Goal: Transaction & Acquisition: Book appointment/travel/reservation

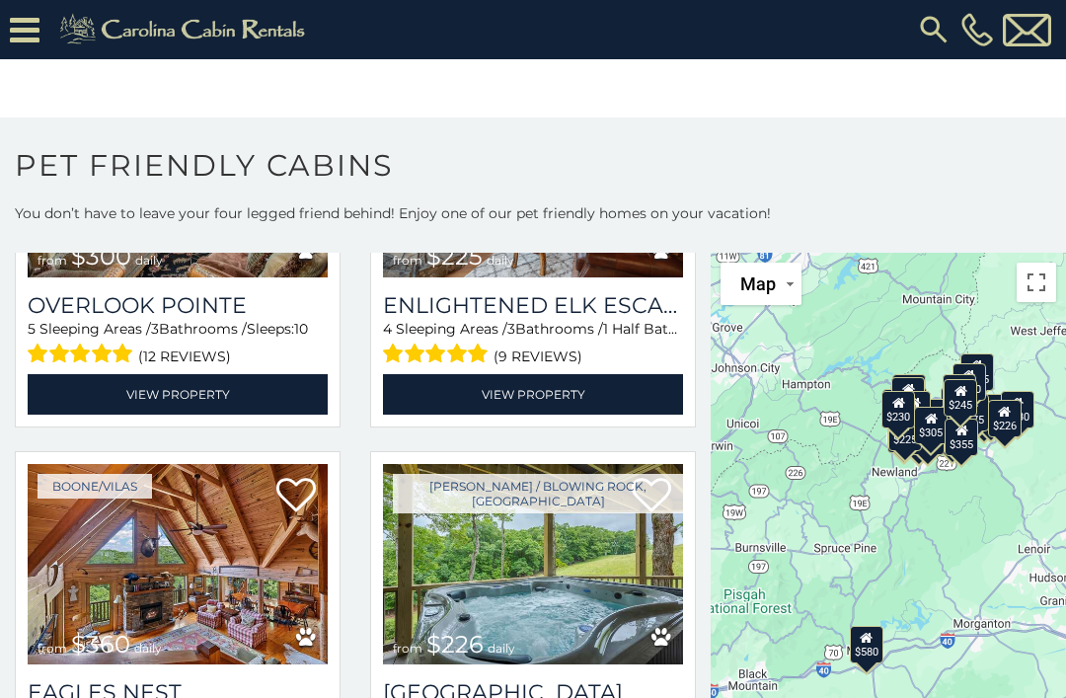
scroll to position [4543, 0]
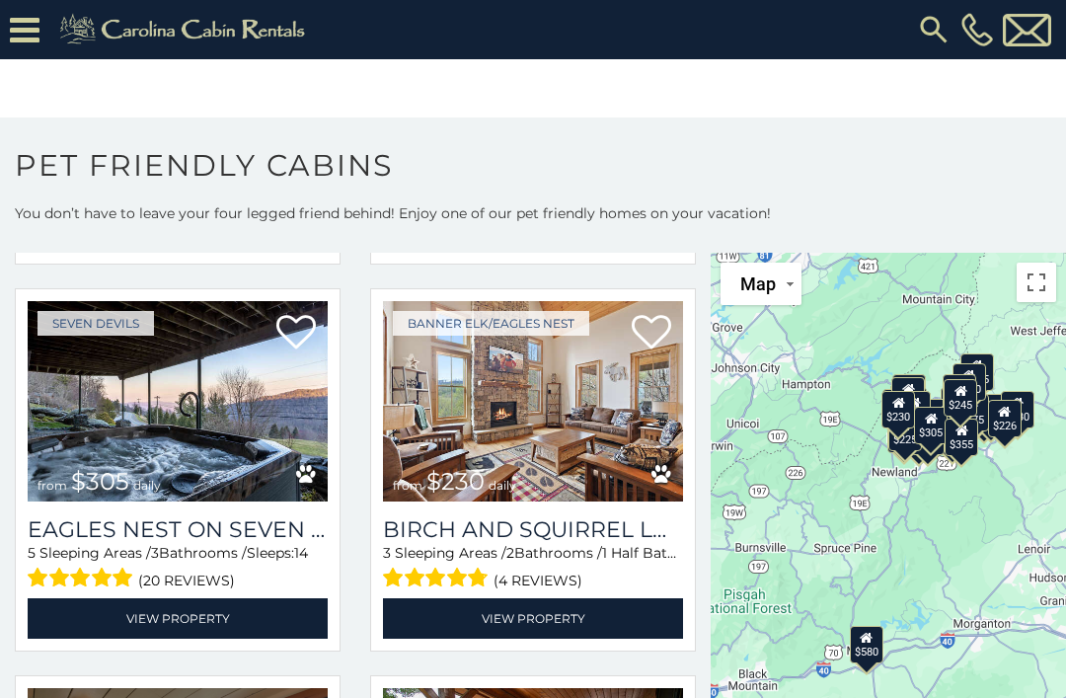
scroll to position [5293, 0]
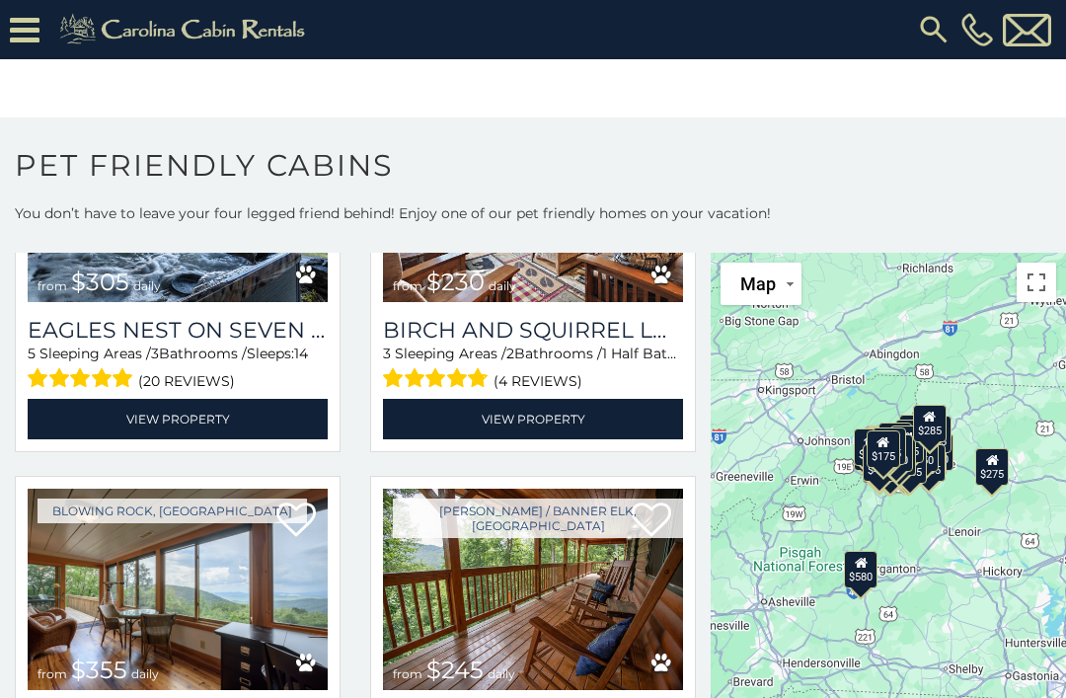
click at [37, 30] on icon at bounding box center [25, 30] width 30 height 35
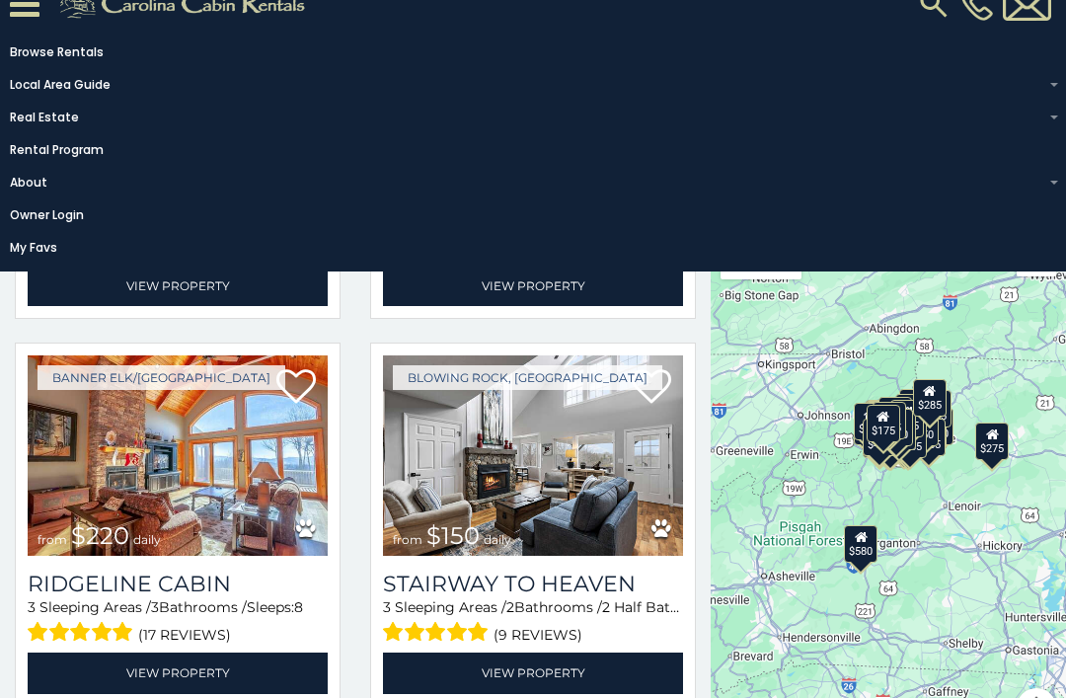
scroll to position [8893, 0]
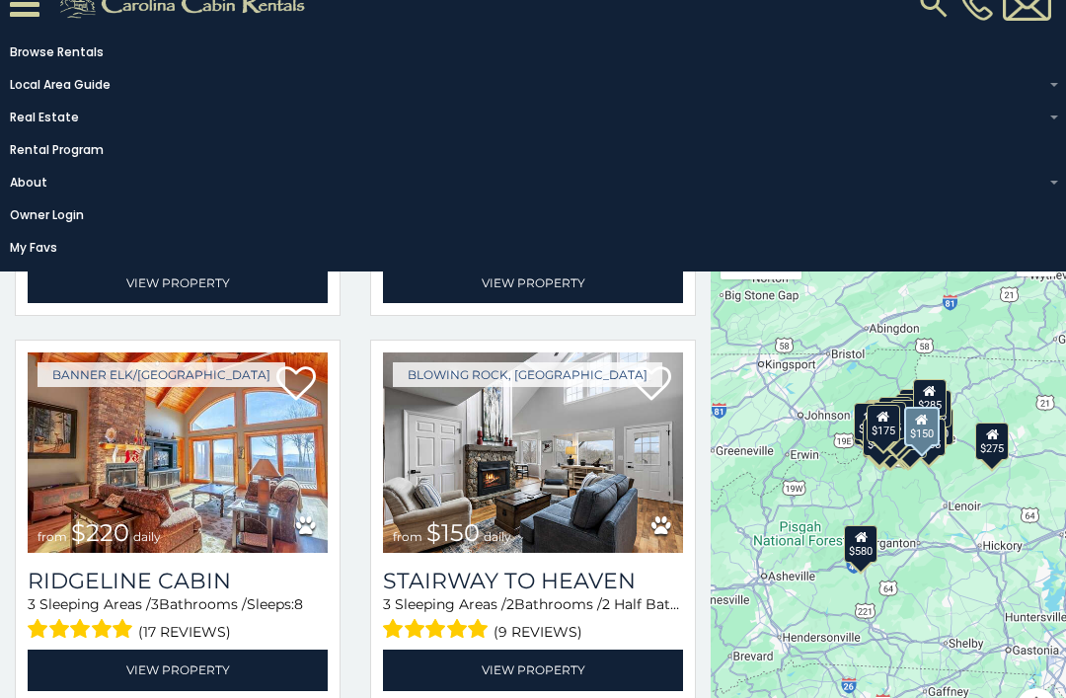
click at [551, 452] on img at bounding box center [533, 452] width 300 height 201
click at [547, 422] on img at bounding box center [533, 452] width 300 height 201
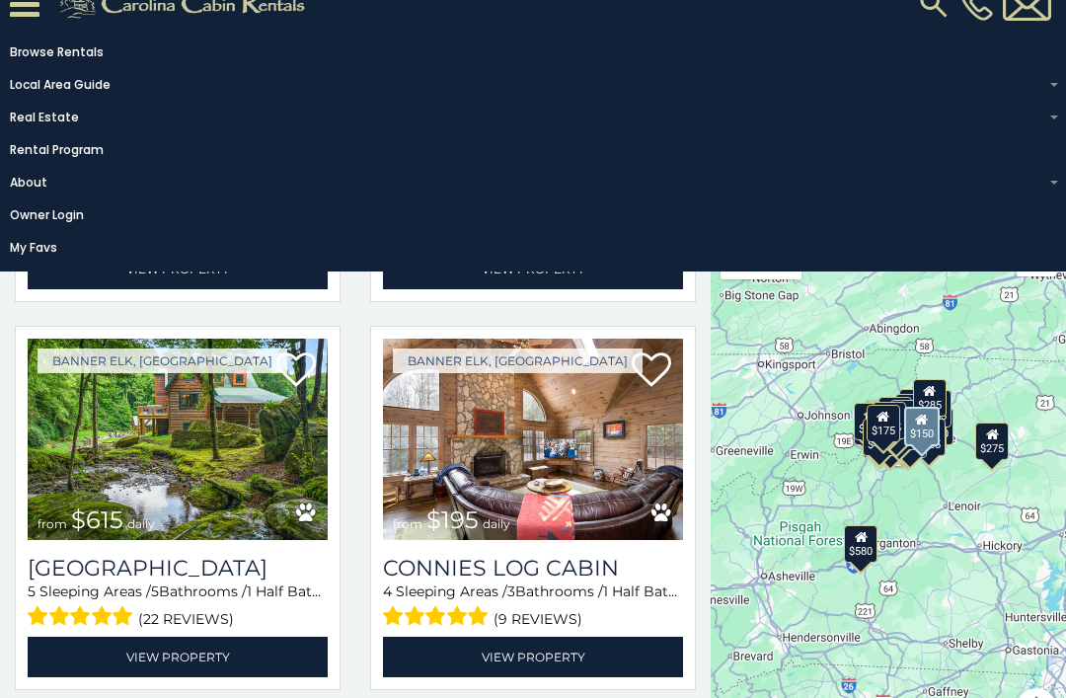
scroll to position [9681, 0]
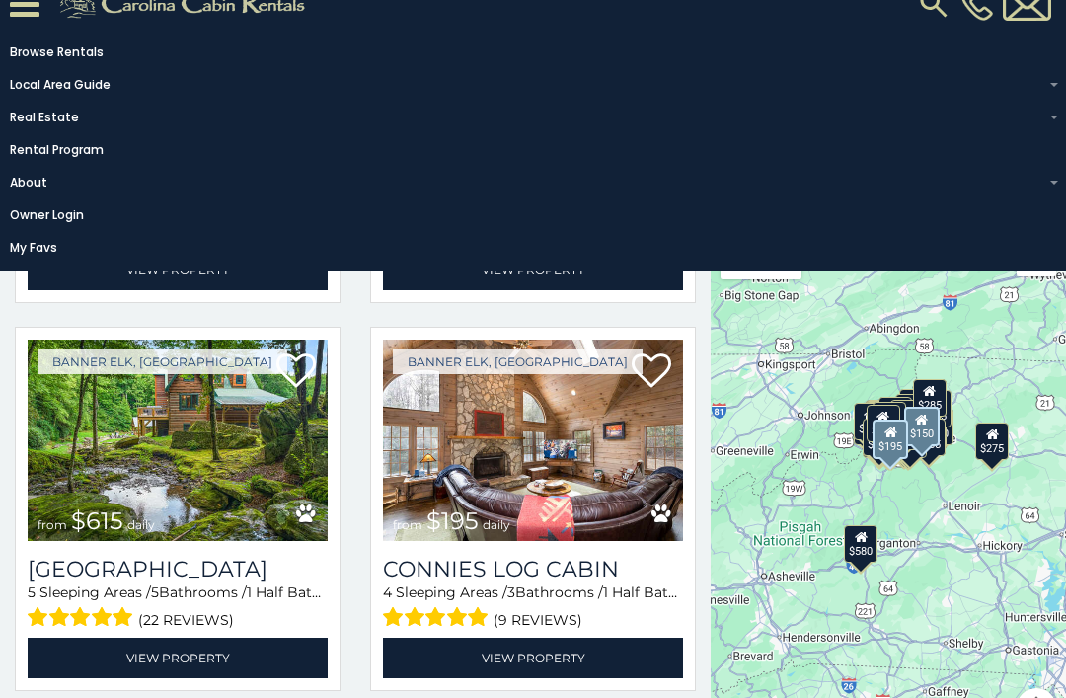
click at [608, 437] on img at bounding box center [533, 440] width 300 height 201
click at [534, 497] on img at bounding box center [533, 440] width 300 height 201
click at [525, 646] on link "View Property" at bounding box center [533, 658] width 300 height 40
click at [546, 666] on link "View Property" at bounding box center [533, 658] width 300 height 40
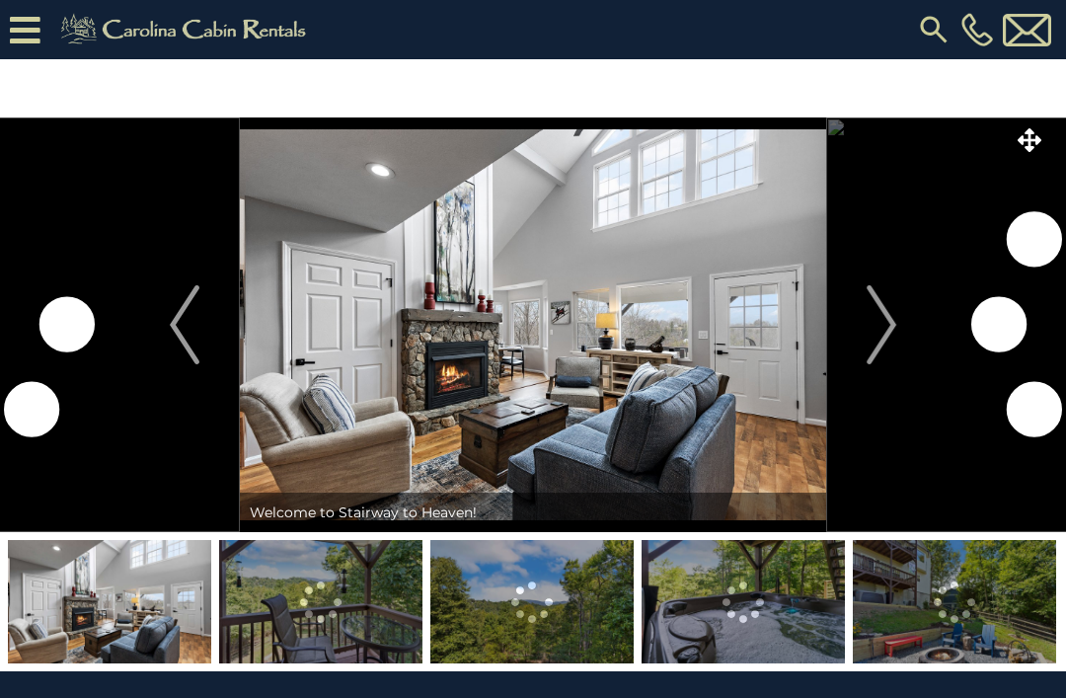
click at [876, 347] on img "Next" at bounding box center [882, 324] width 30 height 79
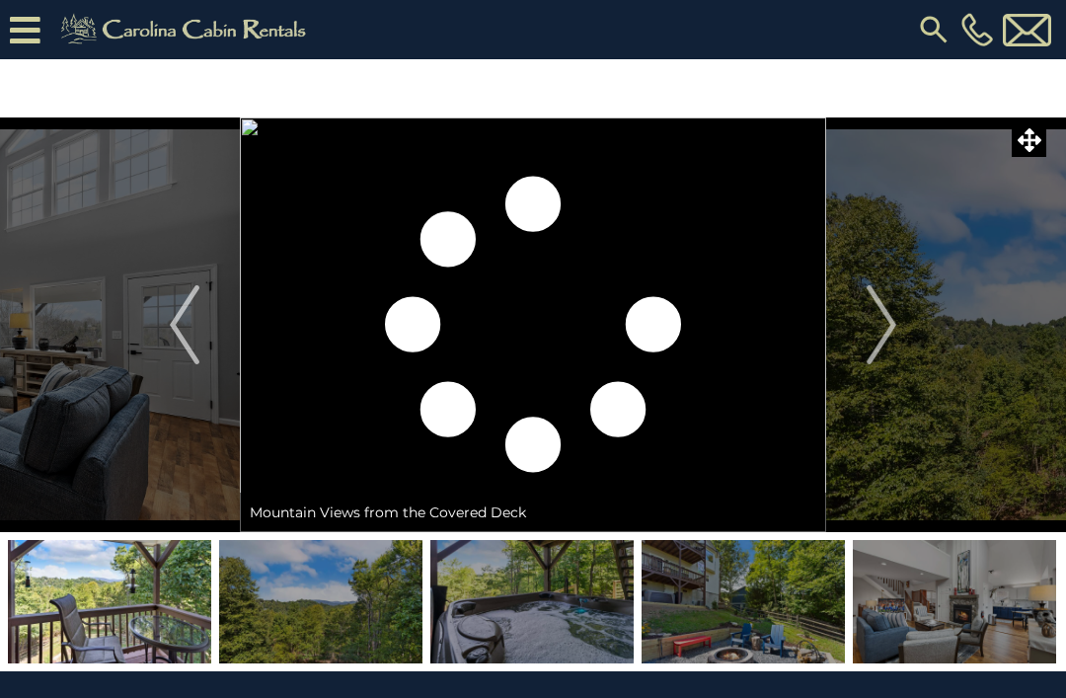
click at [891, 329] on img "Next" at bounding box center [882, 324] width 30 height 79
click at [909, 334] on button "Next" at bounding box center [881, 324] width 111 height 415
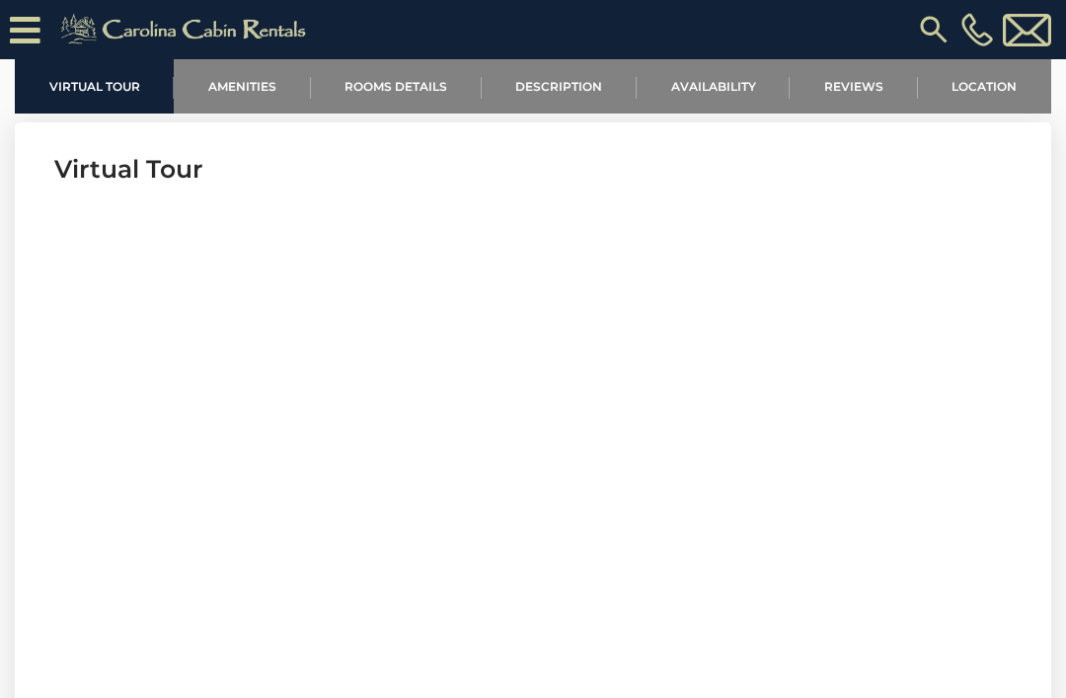
scroll to position [664, 0]
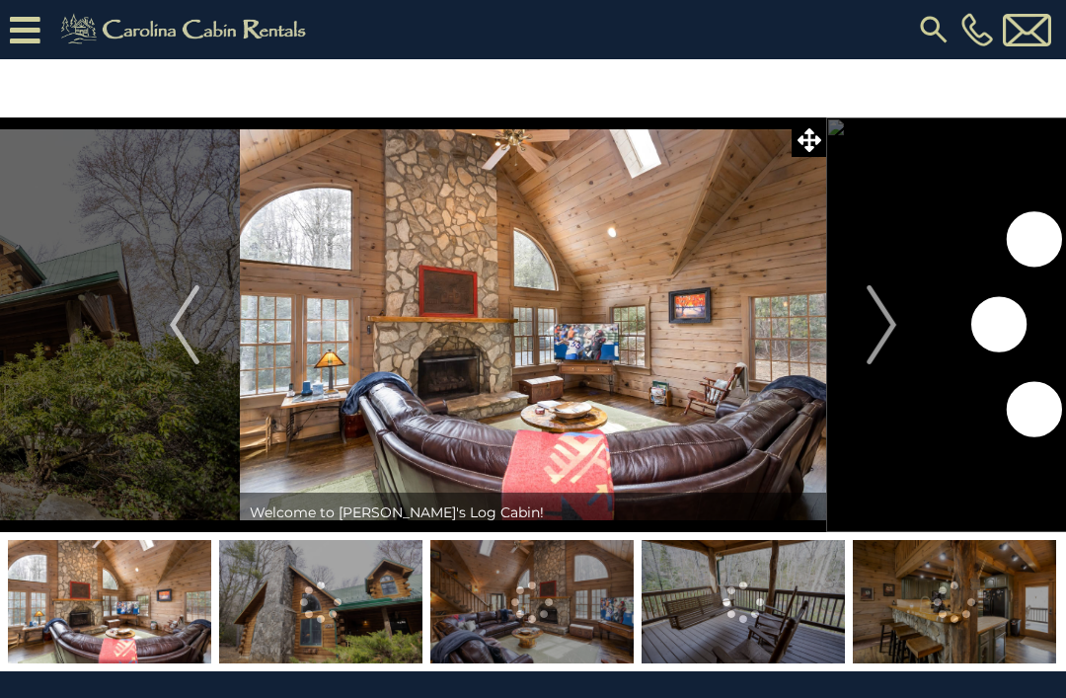
click at [907, 335] on button "Next" at bounding box center [881, 324] width 111 height 415
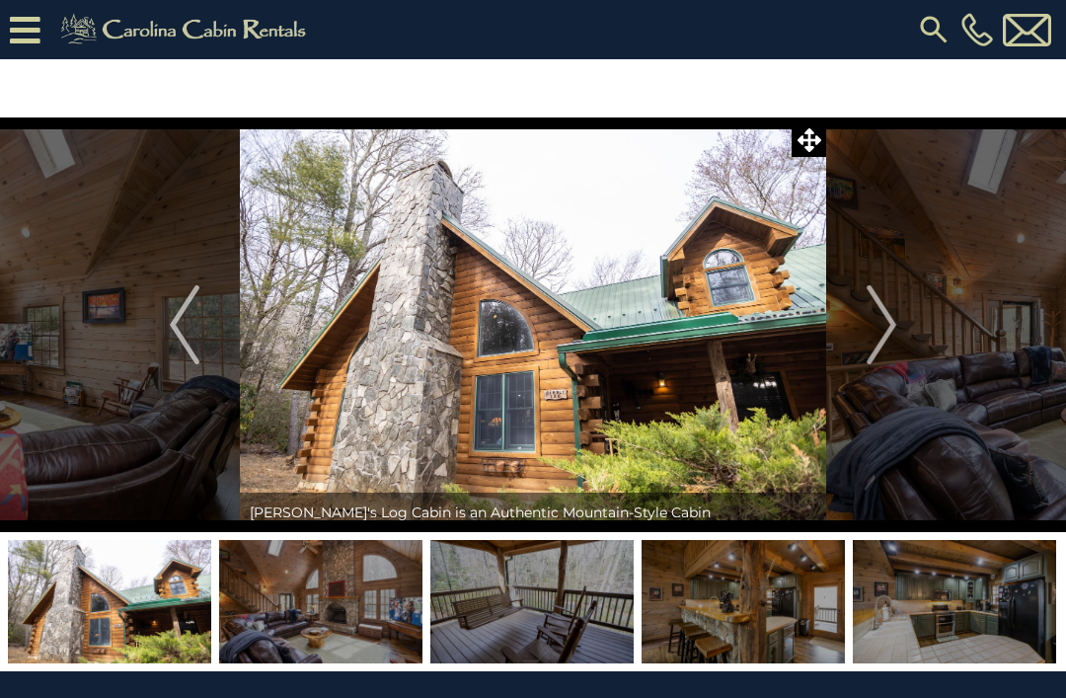
click at [890, 325] on img "Next" at bounding box center [882, 324] width 30 height 79
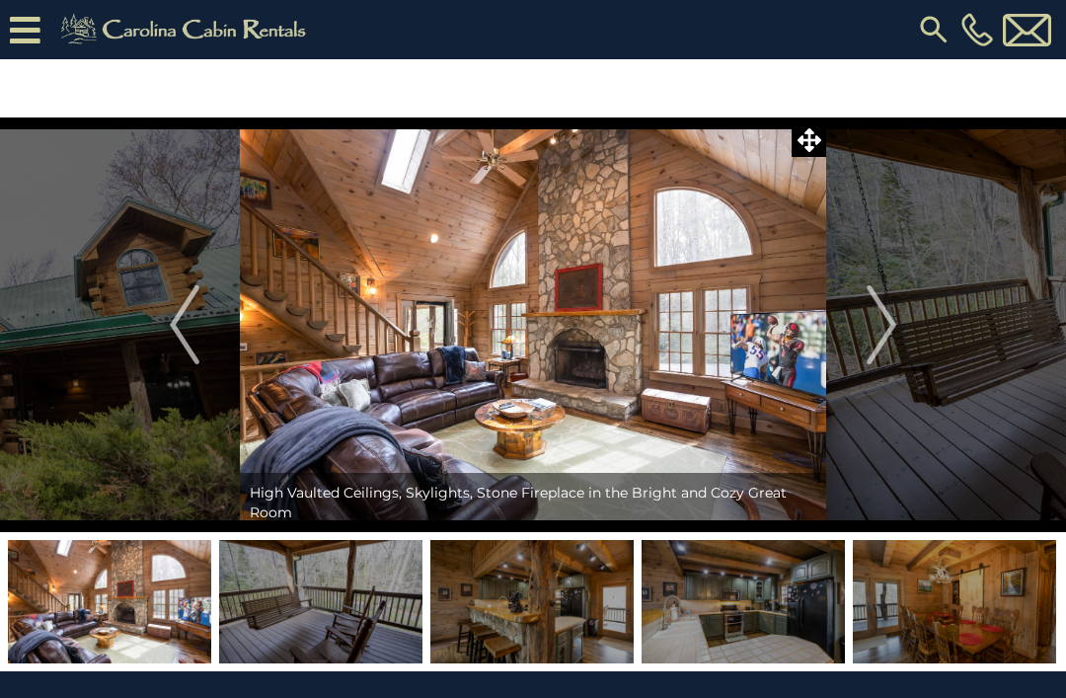
click at [883, 314] on img "Next" at bounding box center [882, 324] width 30 height 79
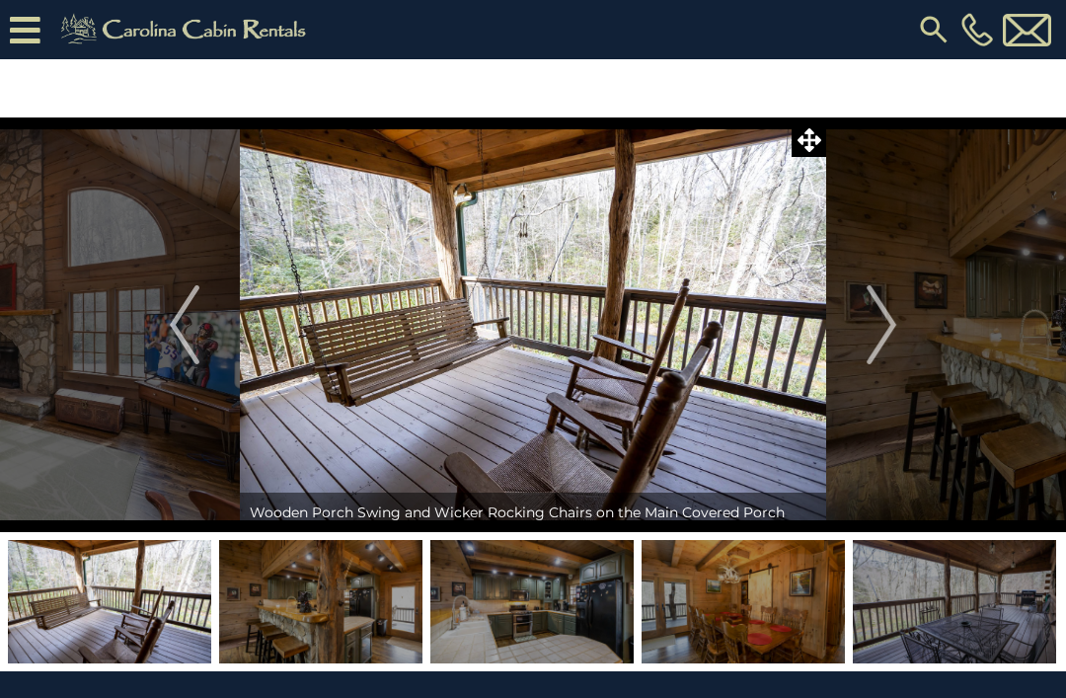
click at [920, 340] on button "Next" at bounding box center [881, 324] width 111 height 415
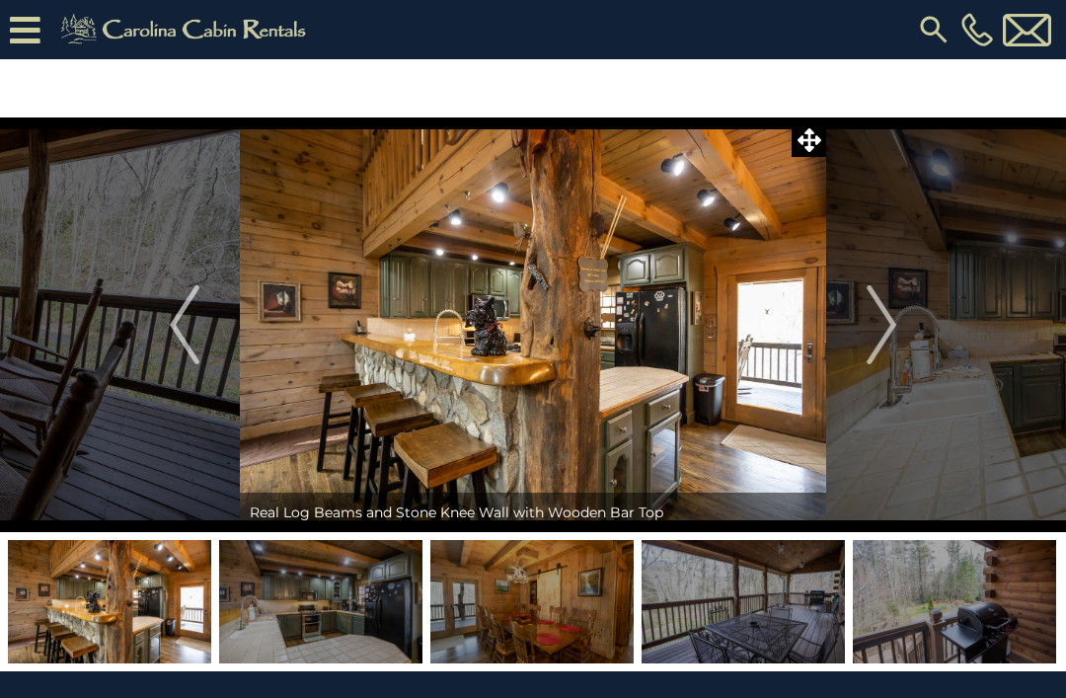
click at [889, 331] on img "Next" at bounding box center [882, 324] width 30 height 79
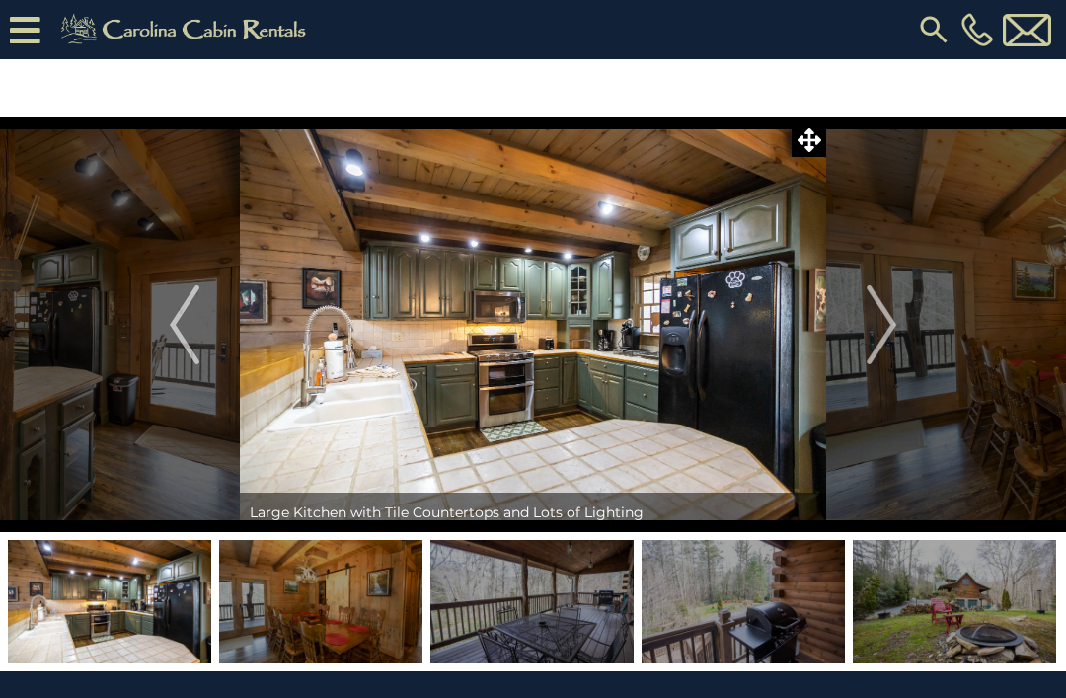
click at [892, 336] on img "Next" at bounding box center [882, 324] width 30 height 79
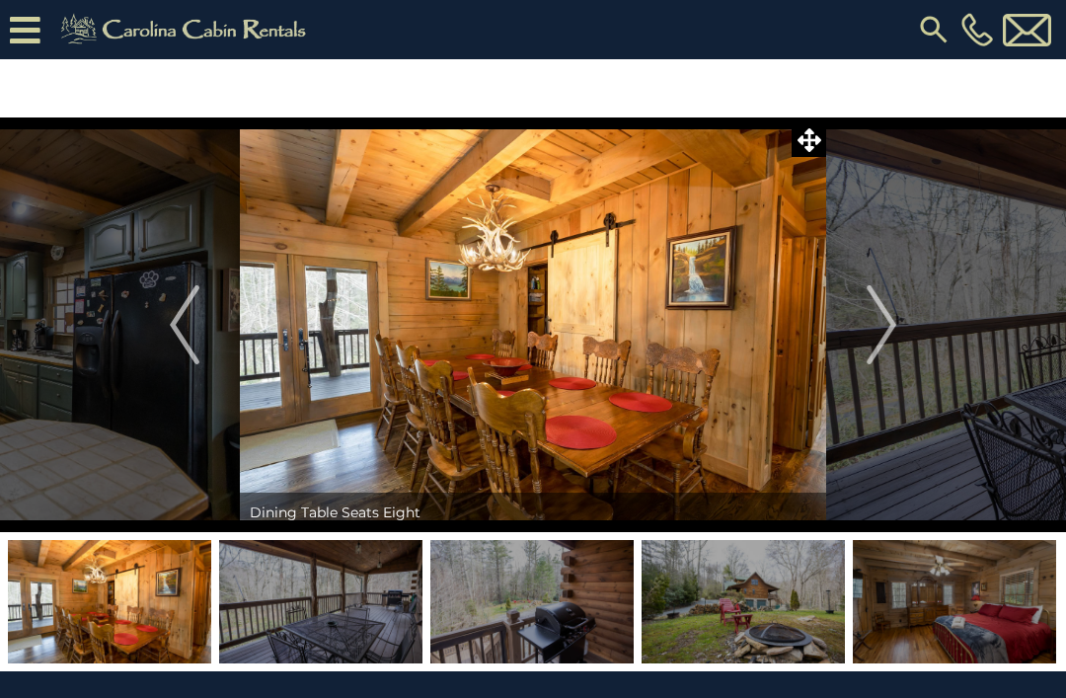
click at [922, 324] on button "Next" at bounding box center [881, 324] width 111 height 415
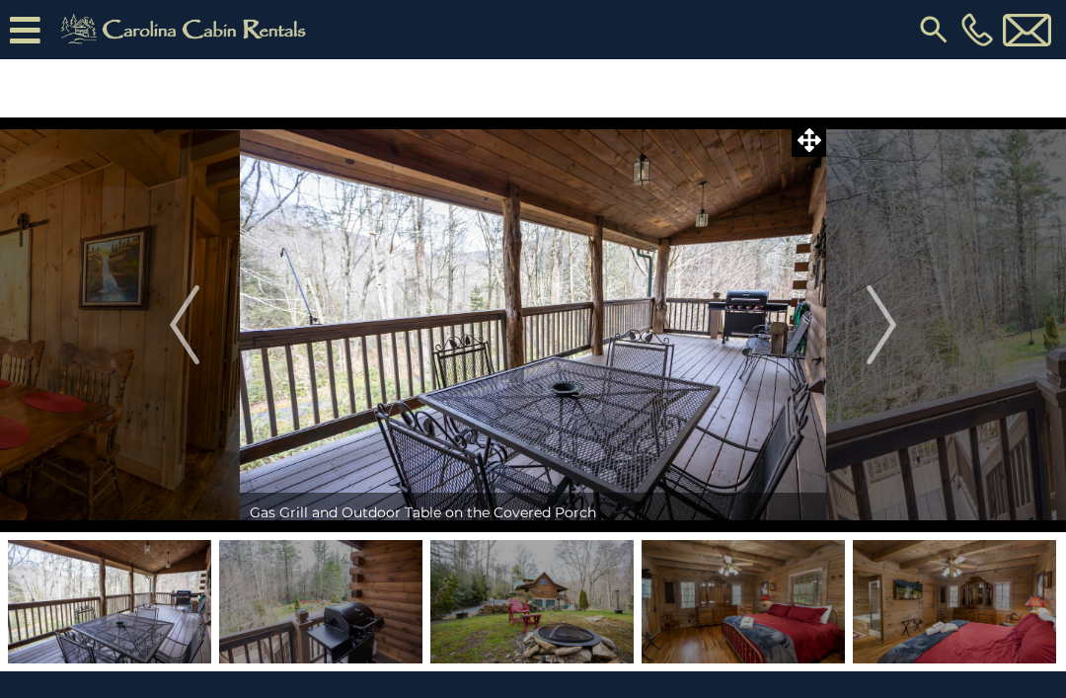
click at [894, 335] on img "Next" at bounding box center [882, 324] width 30 height 79
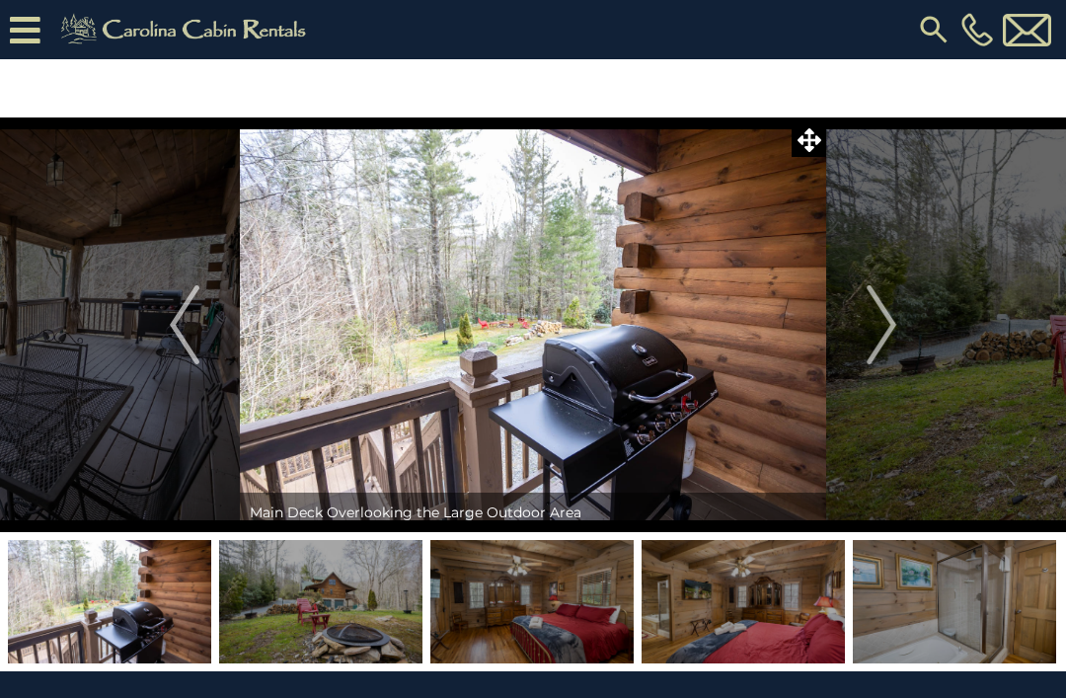
click at [916, 334] on button "Next" at bounding box center [881, 324] width 111 height 415
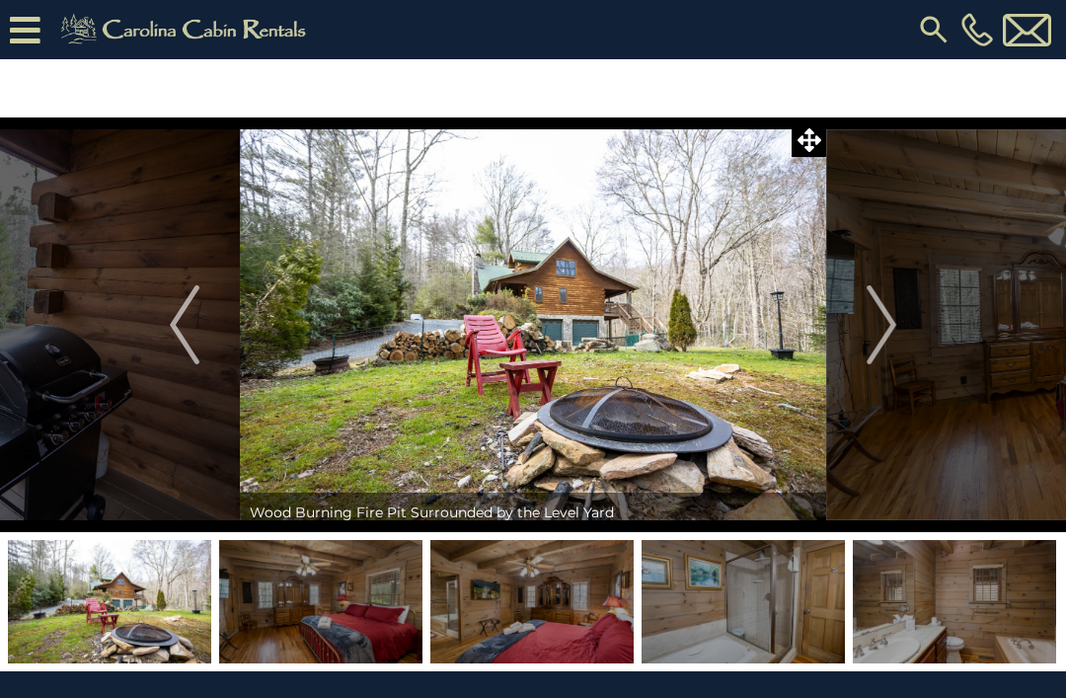
click at [902, 320] on button "Next" at bounding box center [881, 324] width 111 height 415
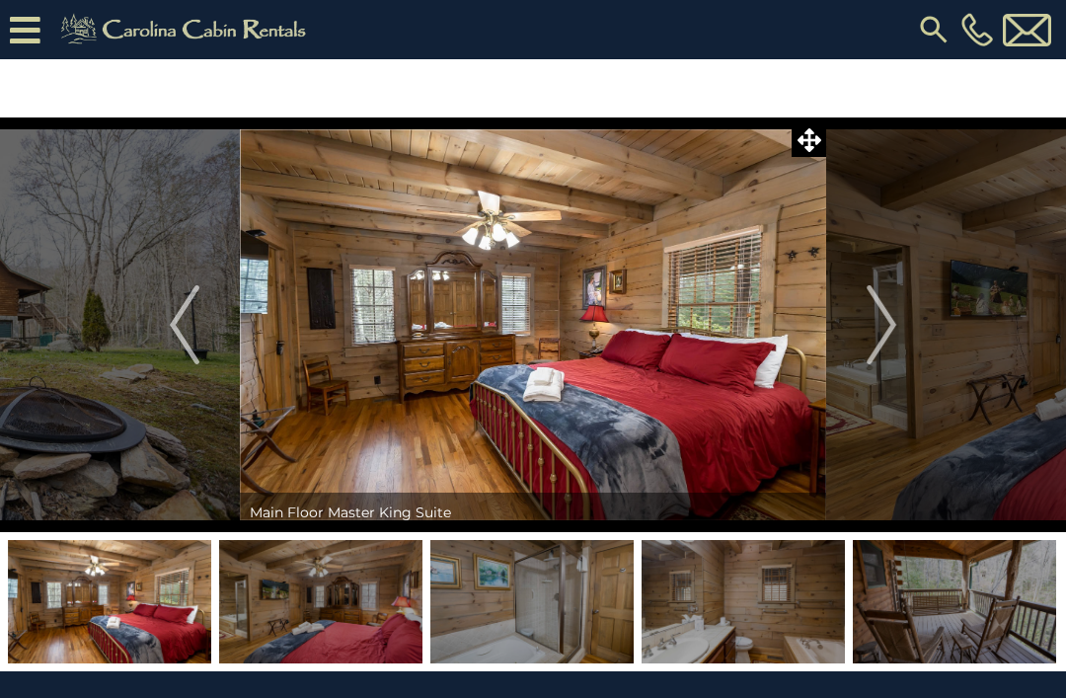
click at [905, 330] on button "Next" at bounding box center [881, 324] width 111 height 415
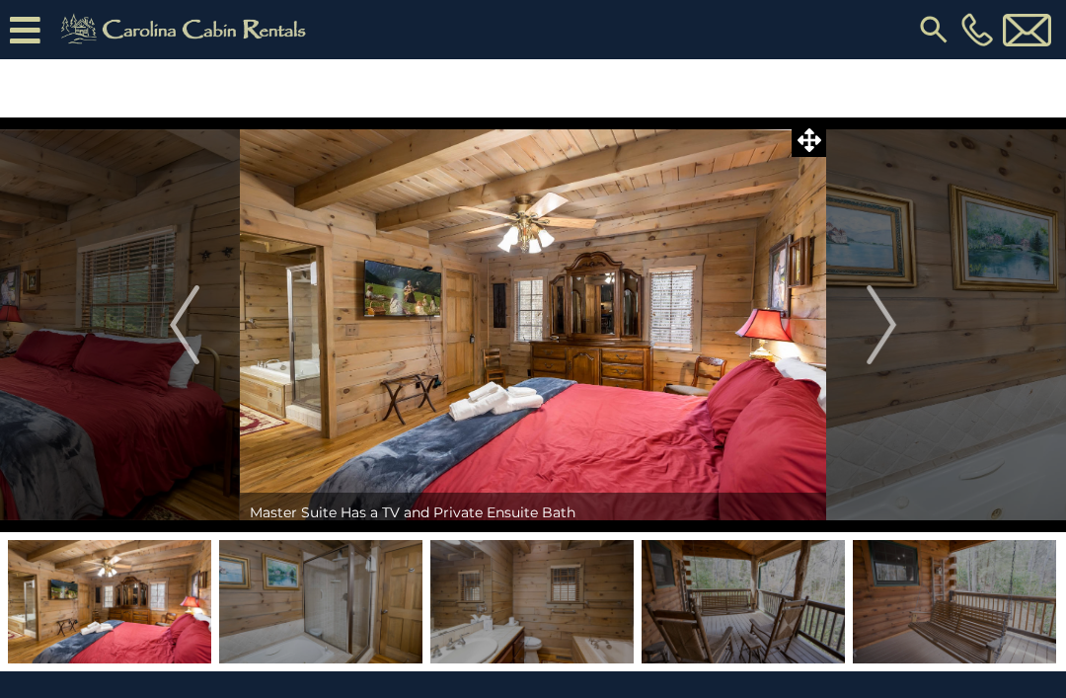
click at [893, 329] on img "Next" at bounding box center [882, 324] width 30 height 79
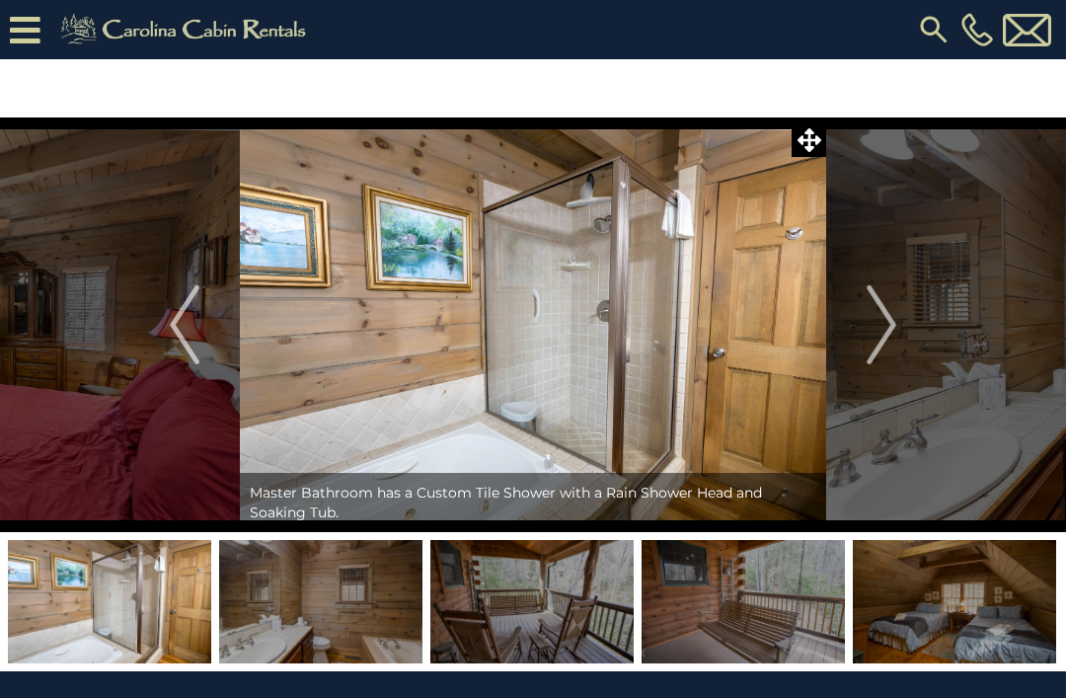
click at [904, 326] on button "Next" at bounding box center [881, 324] width 111 height 415
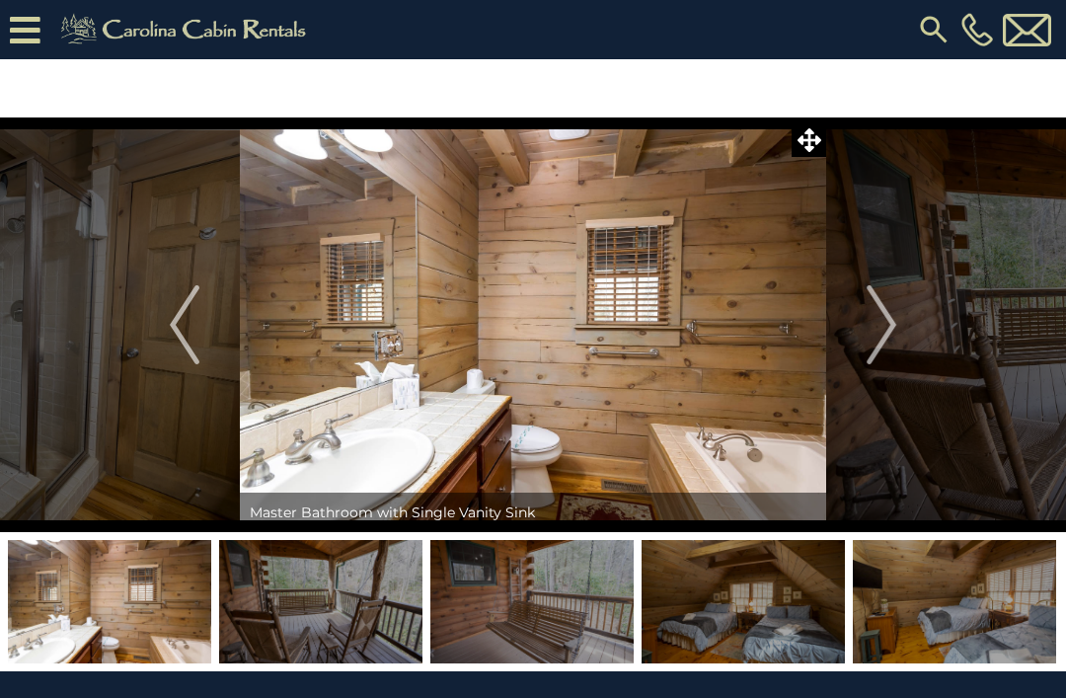
click at [900, 325] on button "Next" at bounding box center [881, 324] width 111 height 415
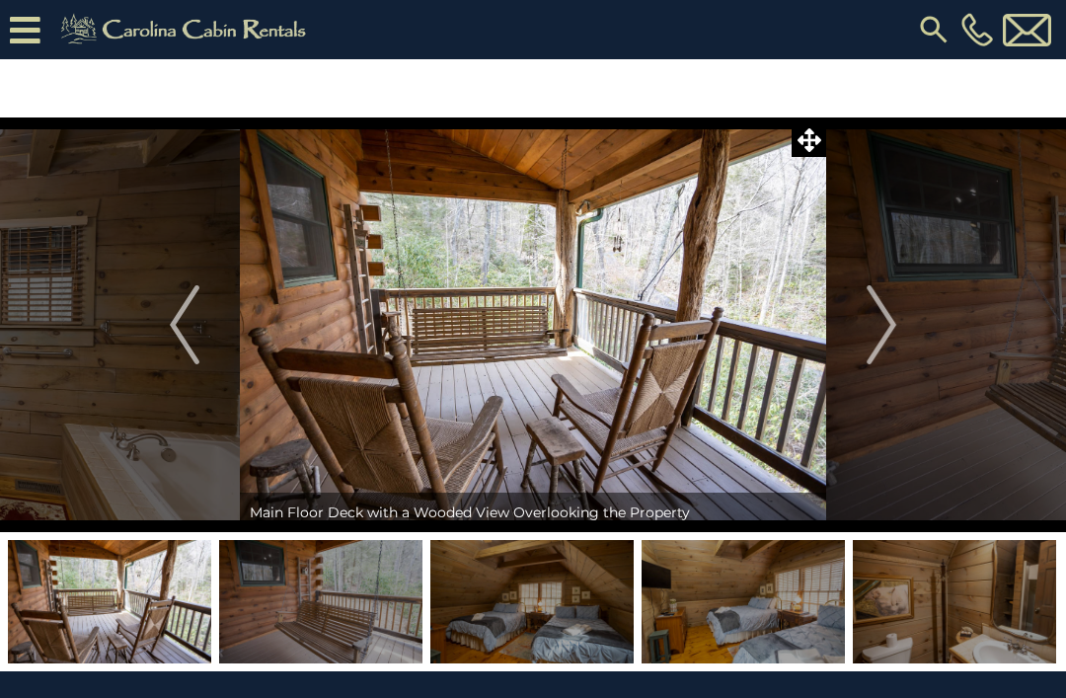
click at [896, 334] on img "Next" at bounding box center [882, 324] width 30 height 79
